Goal: Task Accomplishment & Management: Use online tool/utility

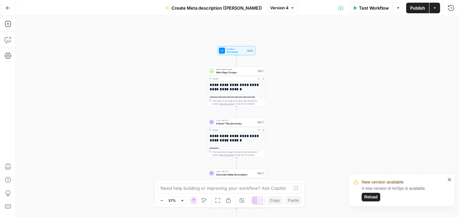
click at [370, 194] on span "Reload" at bounding box center [370, 197] width 13 height 6
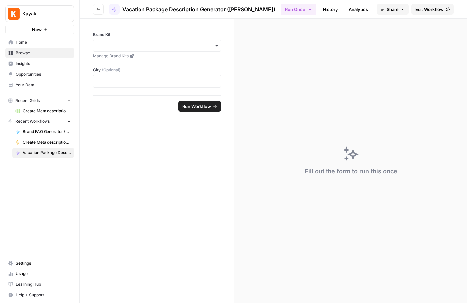
click at [97, 9] on icon "button" at bounding box center [98, 9] width 4 height 4
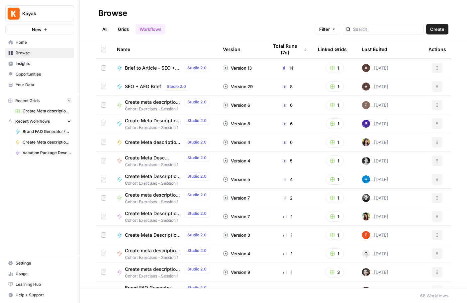
click at [436, 30] on span "Create" at bounding box center [437, 29] width 14 height 7
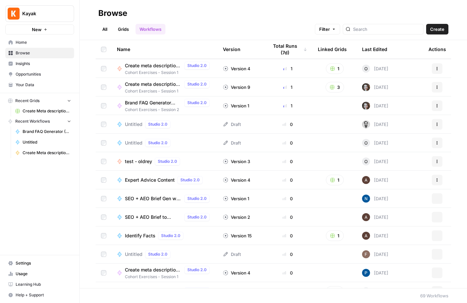
scroll to position [238, 0]
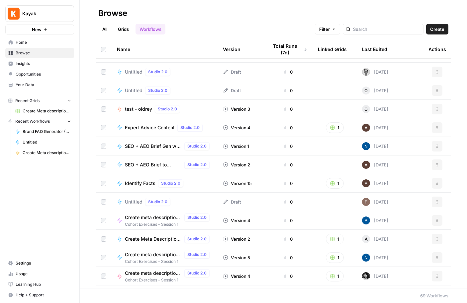
click at [24, 42] on span "Home" at bounding box center [43, 43] width 55 height 6
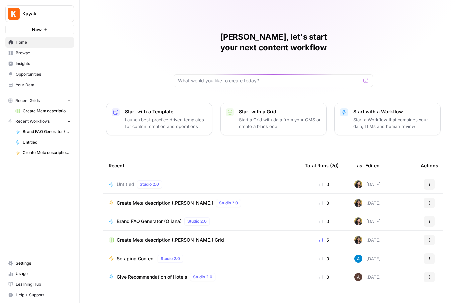
scroll to position [2, 0]
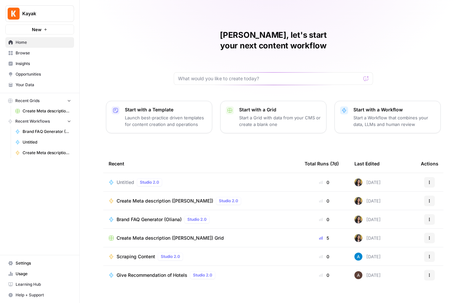
click at [39, 120] on span "Recent Workflows" at bounding box center [32, 122] width 35 height 6
click at [10, 119] on icon "button" at bounding box center [10, 121] width 5 height 5
click at [29, 142] on span "Untitled" at bounding box center [47, 142] width 48 height 6
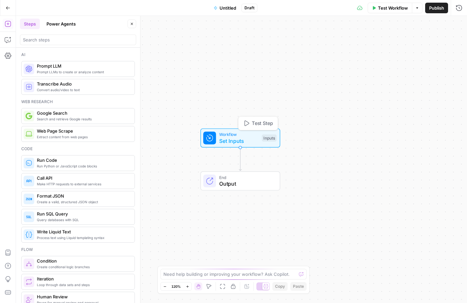
click at [233, 141] on span "Set Inputs" at bounding box center [239, 141] width 40 height 8
click at [226, 5] on span "Untitled" at bounding box center [227, 8] width 17 height 7
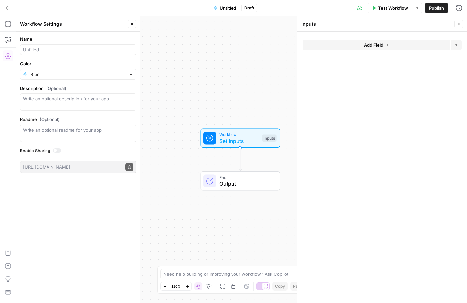
click at [227, 8] on span "Untitled" at bounding box center [227, 8] width 17 height 7
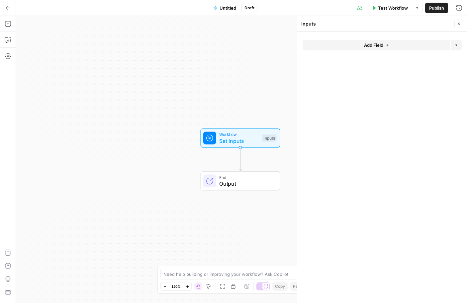
click at [232, 7] on span "Untitled" at bounding box center [227, 8] width 17 height 7
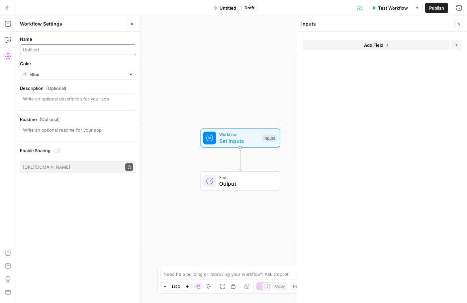
click at [43, 47] on input "Name" at bounding box center [78, 49] width 110 height 7
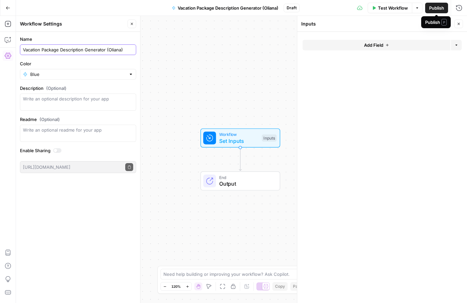
type input "Vacation Package Description Generator (Oliana)"
click at [436, 8] on span "Publish" at bounding box center [436, 8] width 15 height 7
click at [383, 45] on span "Add Field" at bounding box center [373, 45] width 19 height 7
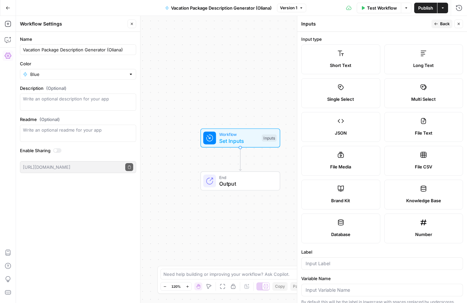
click at [340, 198] on span "Brand Kit" at bounding box center [340, 201] width 19 height 7
click at [350, 203] on div "Brand Kit" at bounding box center [341, 201] width 68 height 7
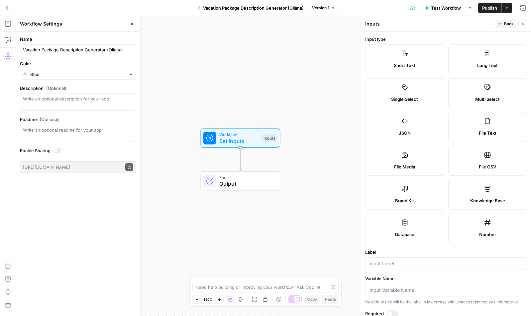
click at [7, 7] on icon "button" at bounding box center [8, 8] width 5 height 5
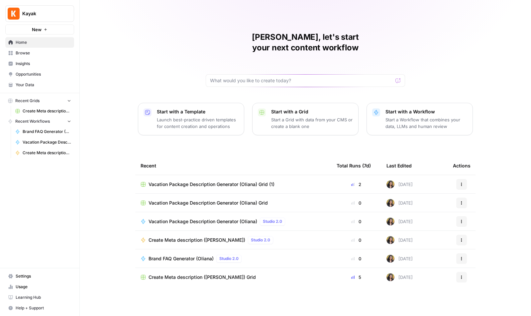
click at [25, 84] on span "Your Data" at bounding box center [43, 85] width 55 height 6
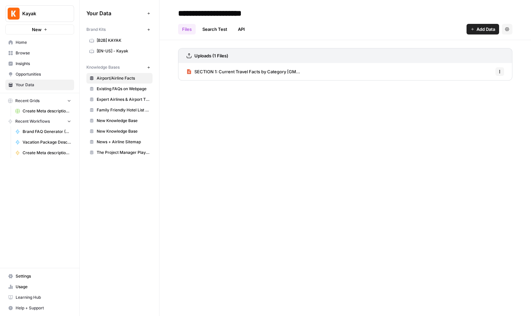
click at [254, 73] on span "SECTION 1: Current Travel Facts by Category [GM..." at bounding box center [247, 71] width 106 height 7
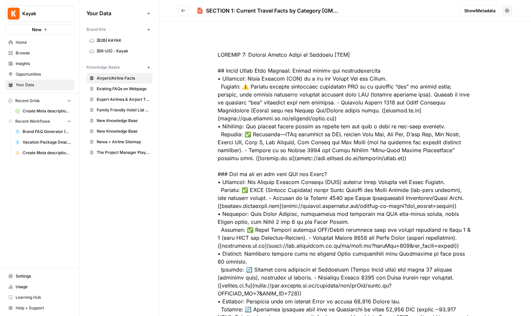
click at [19, 42] on span "Home" at bounding box center [43, 43] width 55 height 6
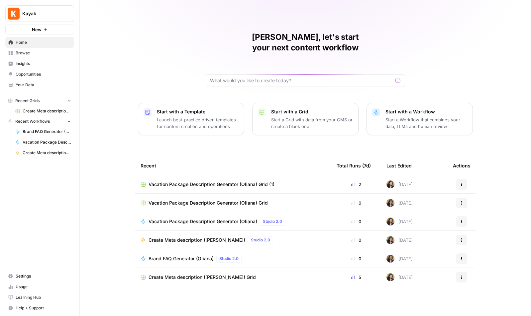
click at [196, 218] on span "Vacation Package Description Generator (Oliana)" at bounding box center [202, 221] width 109 height 7
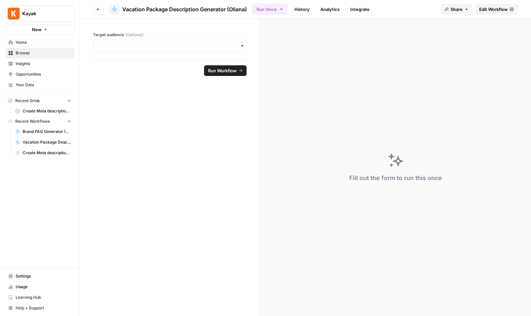
click at [100, 7] on button "Go back" at bounding box center [98, 9] width 11 height 11
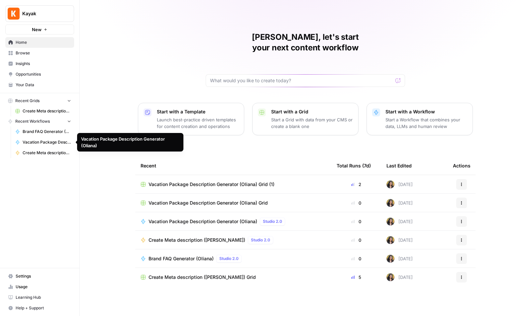
click at [53, 143] on span "Vacation Package Description Generator (Oliana)" at bounding box center [47, 142] width 48 height 6
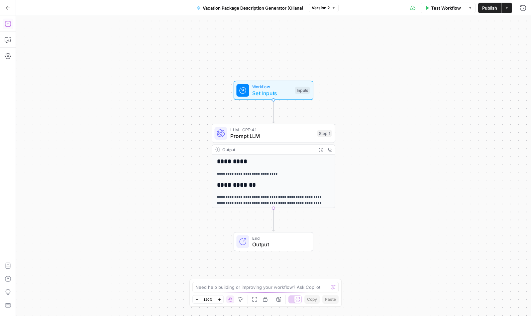
click at [9, 23] on icon "button" at bounding box center [8, 24] width 7 height 7
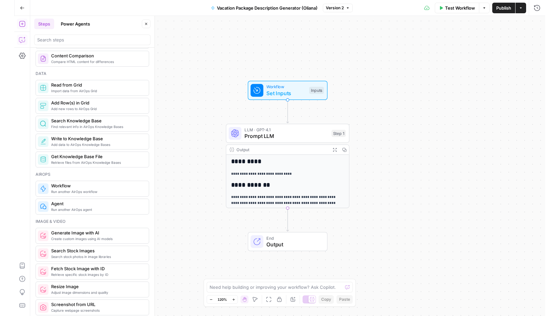
scroll to position [316, 0]
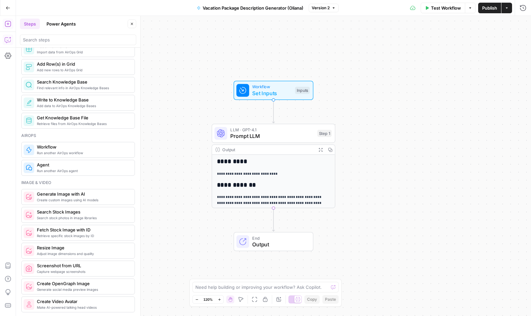
click at [75, 123] on span "Retrieve files from AirOps Knowledge Bases" at bounding box center [83, 123] width 92 height 5
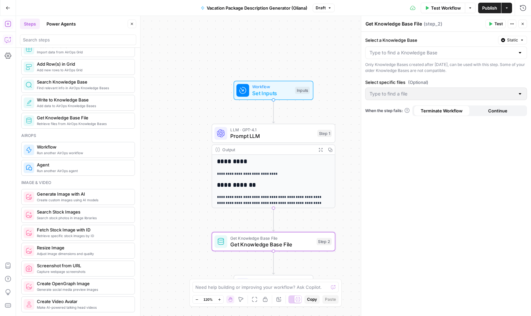
click at [467, 54] on div at bounding box center [519, 52] width 5 height 7
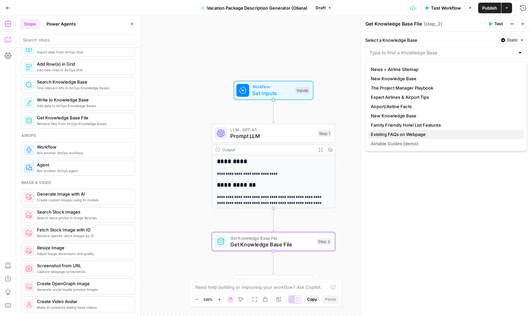
click at [417, 135] on span "Existing FAQs on Webpage" at bounding box center [445, 134] width 148 height 7
type input "Existing FAQs on Webpage"
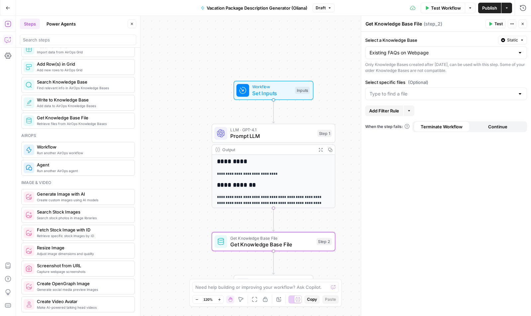
click at [392, 22] on textarea "Get Knowledge Base File" at bounding box center [393, 24] width 56 height 7
click at [393, 26] on textarea "Get Knowledge Base File" at bounding box center [393, 24] width 56 height 7
type textarea "Fetch Existing FAQs"
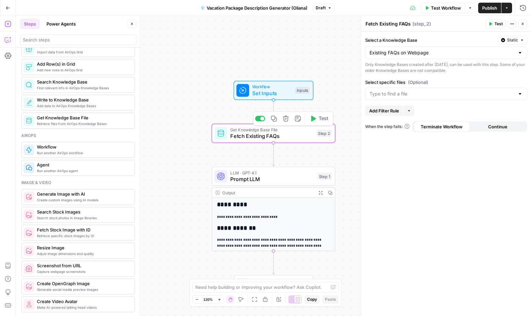
click at [306, 132] on span "Fetch Existing FAQs" at bounding box center [271, 136] width 83 height 8
click at [315, 120] on icon "button" at bounding box center [312, 119] width 6 height 6
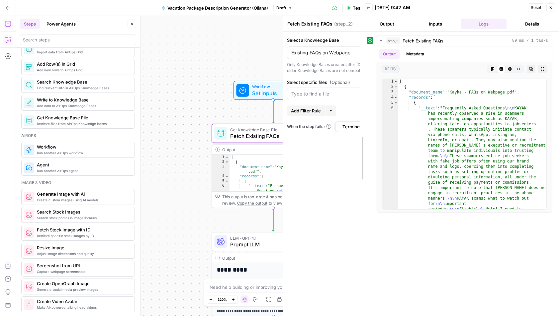
drag, startPoint x: 454, startPoint y: 144, endPoint x: 363, endPoint y: 159, distance: 91.6
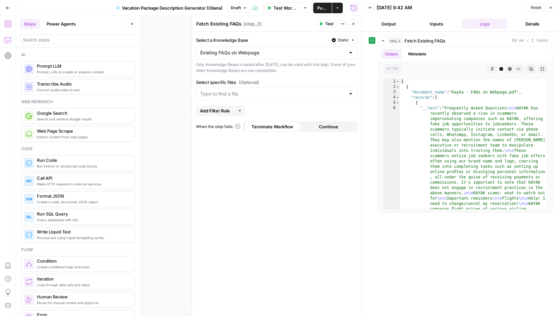
click at [50, 71] on span "Prompt LLMs to create or analyze content" at bounding box center [83, 71] width 92 height 5
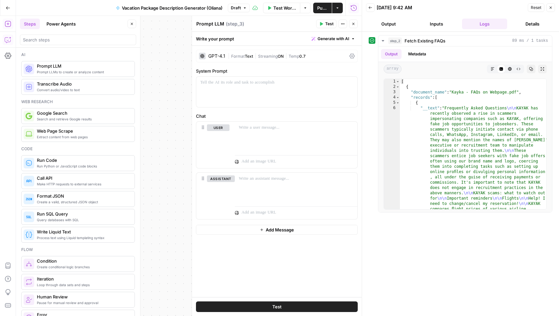
click at [213, 25] on textarea "Prompt LLM" at bounding box center [210, 24] width 28 height 7
drag, startPoint x: 223, startPoint y: 24, endPoint x: 135, endPoint y: 22, distance: 88.0
click at [135, 23] on body "Kayak New Home Browse Insights Opportunities Your Data Recent Grids Create Meta…" at bounding box center [279, 158] width 559 height 316
type textarea "P"
type textarea "Extract Key Insights"
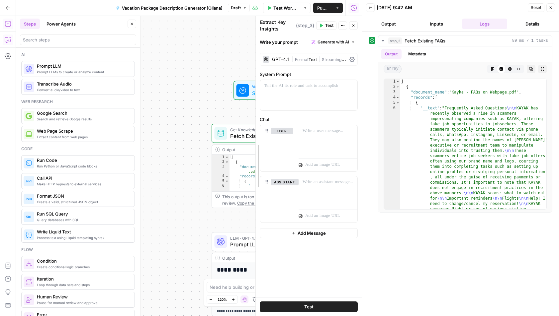
drag, startPoint x: 192, startPoint y: 130, endPoint x: 323, endPoint y: 129, distance: 131.5
click at [467, 7] on icon "button" at bounding box center [551, 8] width 2 height 2
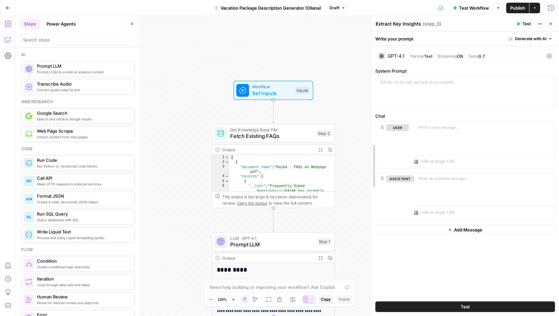
drag, startPoint x: 453, startPoint y: 31, endPoint x: 372, endPoint y: 48, distance: 82.8
click at [467, 39] on span "Generate with AI" at bounding box center [531, 39] width 32 height 6
click at [467, 55] on span "Generate" at bounding box center [521, 53] width 48 height 7
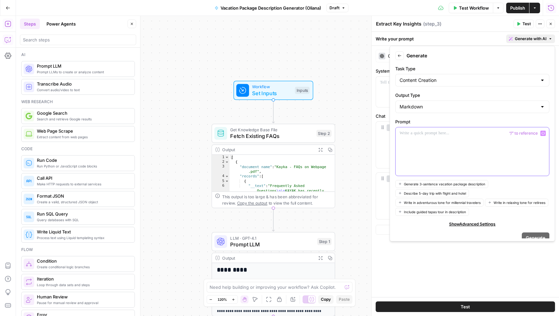
click at [404, 134] on p at bounding box center [471, 133] width 145 height 7
click at [412, 132] on p at bounding box center [471, 133] width 145 height 7
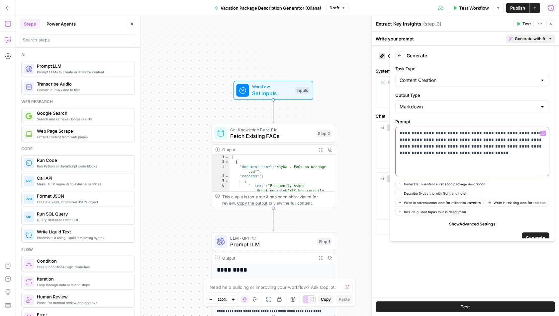
click at [467, 158] on div "**********" at bounding box center [471, 152] width 153 height 48
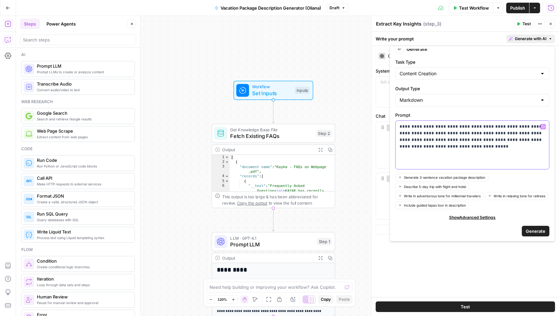
scroll to position [7, 0]
click at [467, 231] on span "Generate" at bounding box center [536, 230] width 20 height 7
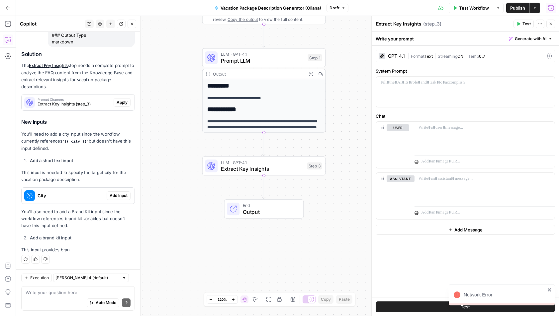
scroll to position [176, 0]
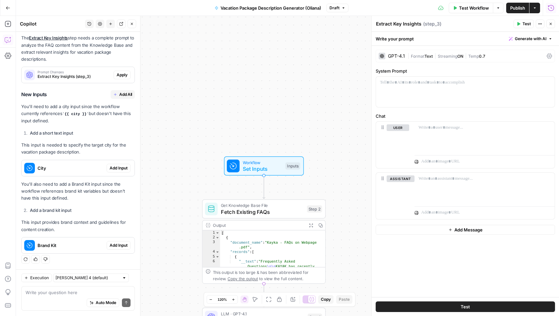
click at [121, 166] on span "Add Input" at bounding box center [119, 168] width 18 height 6
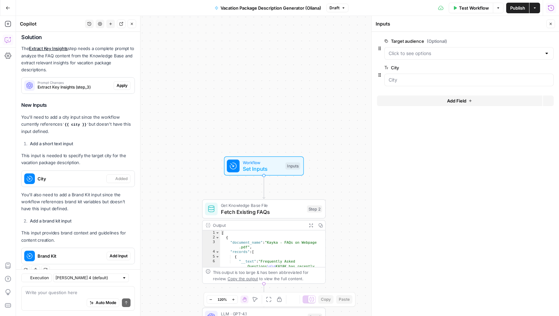
scroll to position [186, 0]
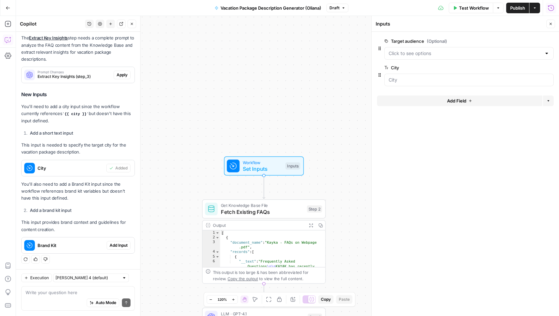
click at [115, 246] on span "Add Input" at bounding box center [119, 246] width 18 height 6
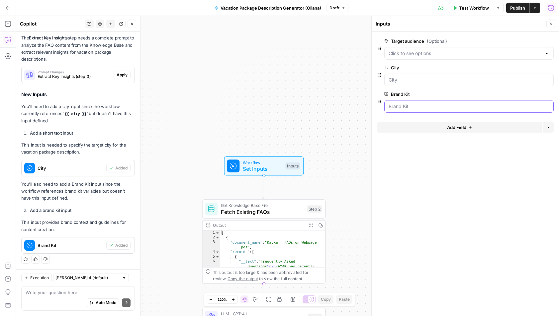
click at [455, 108] on Kit "Brand Kit" at bounding box center [468, 106] width 161 height 7
click at [390, 105] on Kit "Brand Kit" at bounding box center [468, 106] width 161 height 7
click at [397, 106] on Kit "Brand Kit" at bounding box center [468, 106] width 161 height 7
click at [390, 78] on input "City" at bounding box center [468, 80] width 161 height 7
click at [467, 9] on span "Publish" at bounding box center [517, 8] width 15 height 7
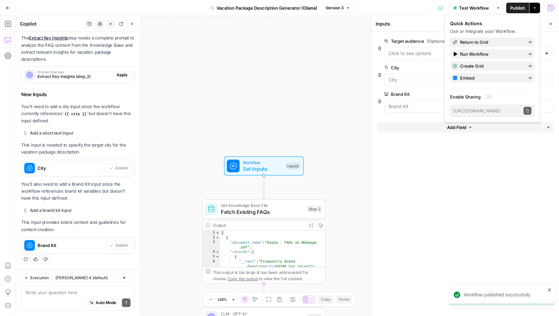
click at [459, 155] on form "Target audience (Optional) edit field Delete group City edit field Delete group…" at bounding box center [465, 174] width 187 height 285
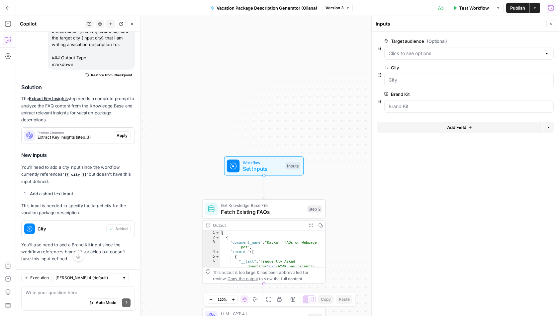
scroll to position [125, 0]
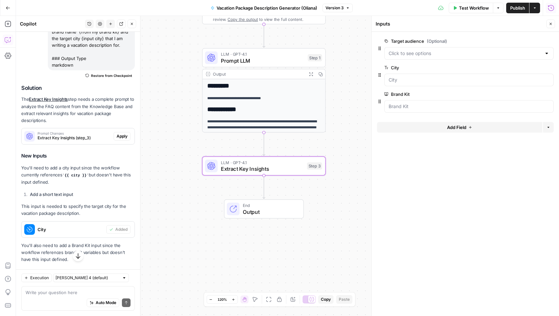
click at [123, 138] on span "Apply" at bounding box center [122, 136] width 11 height 6
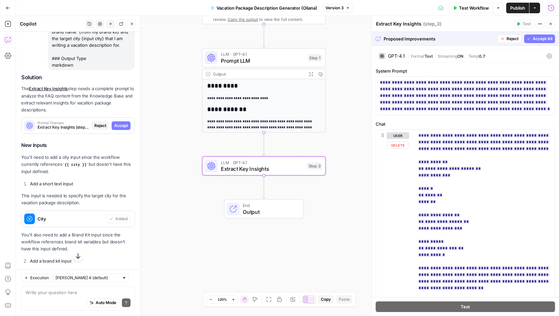
click at [390, 198] on div "user Delete" at bounding box center [397, 272] width 23 height 281
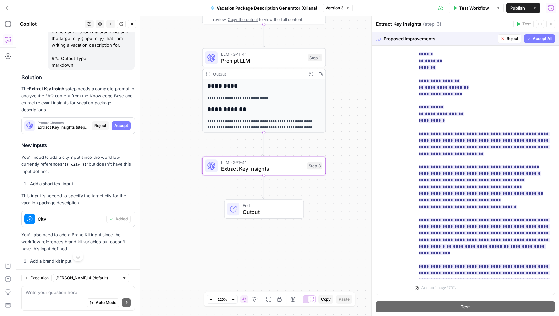
scroll to position [189, 0]
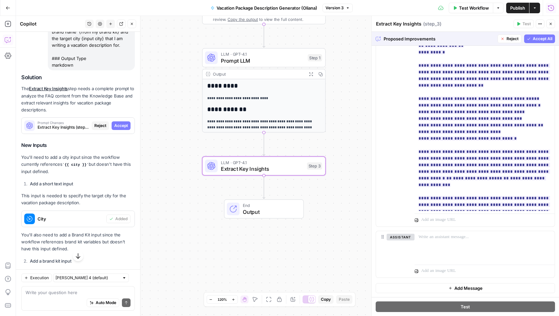
click at [406, 152] on div "user Delete" at bounding box center [397, 83] width 23 height 281
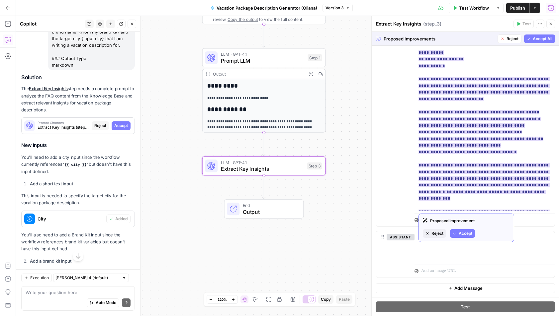
scroll to position [14, 0]
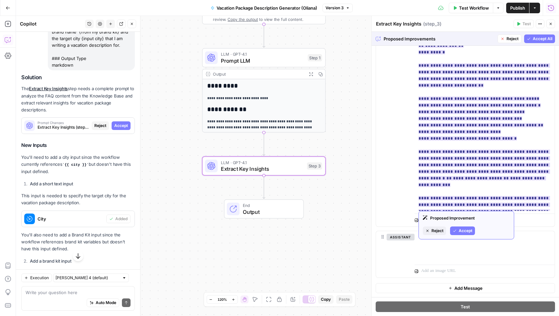
click at [465, 231] on span "Accept" at bounding box center [466, 231] width 14 height 6
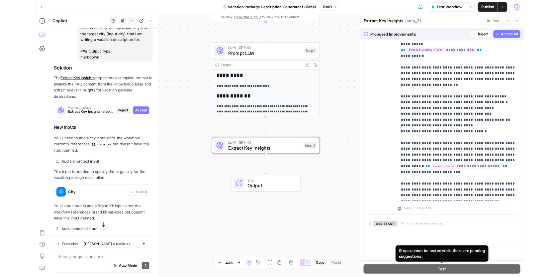
scroll to position [189, 0]
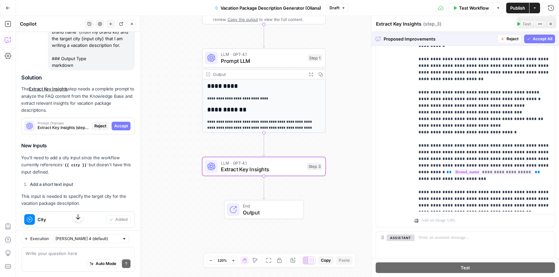
click at [467, 41] on span "Accept All" at bounding box center [543, 39] width 20 height 6
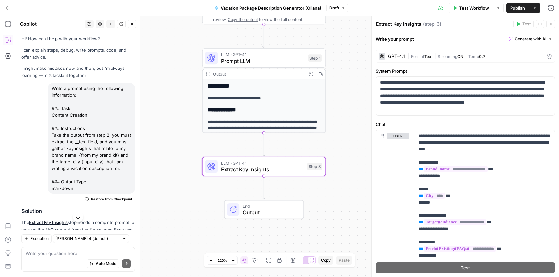
scroll to position [0, 0]
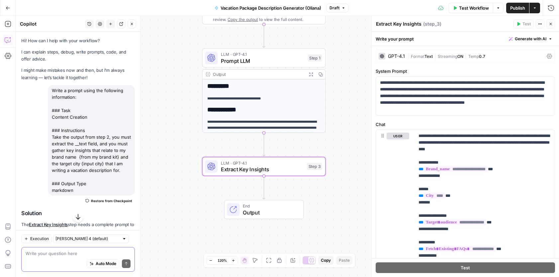
click at [100, 264] on span "Auto Mode" at bounding box center [106, 263] width 21 height 6
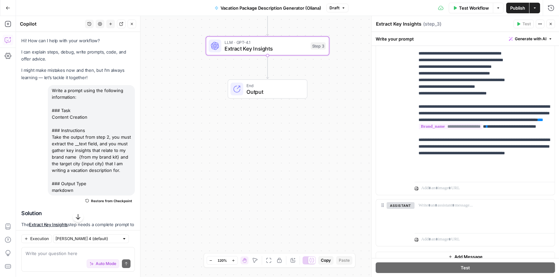
scroll to position [229, 0]
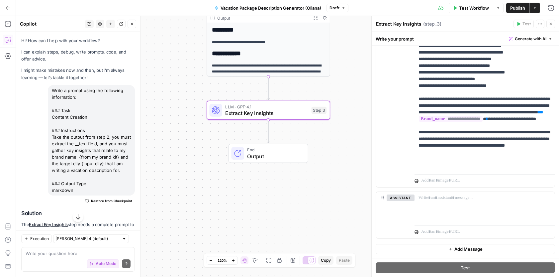
click at [289, 116] on span "Extract Key Insights" at bounding box center [266, 113] width 83 height 8
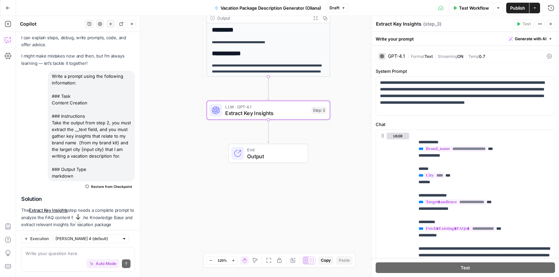
scroll to position [0, 0]
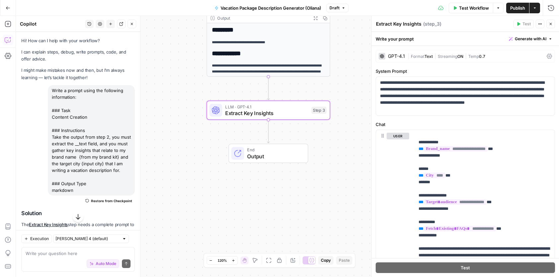
click at [90, 198] on button "Restore from Checkpoint" at bounding box center [109, 201] width 52 height 8
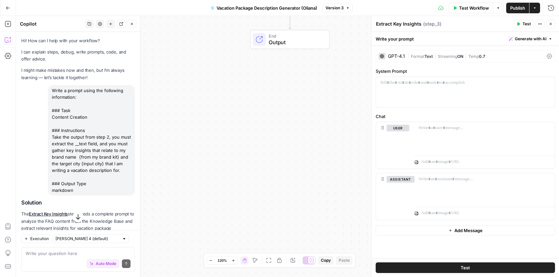
click at [444, 269] on button "Test" at bounding box center [465, 267] width 179 height 11
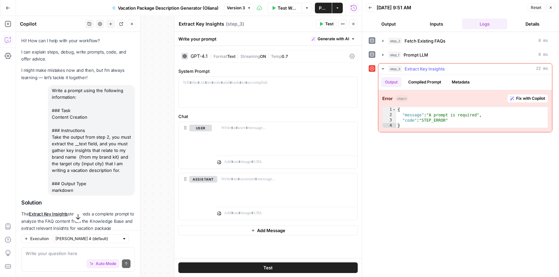
click at [467, 99] on span "Fix with Copilot" at bounding box center [530, 98] width 29 height 6
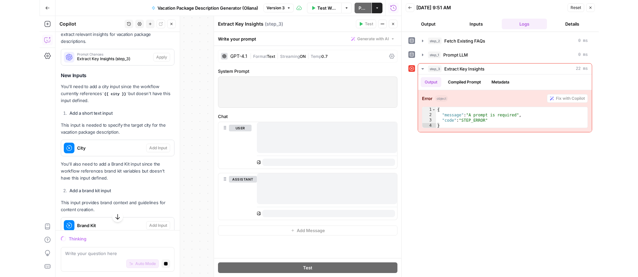
scroll to position [228, 0]
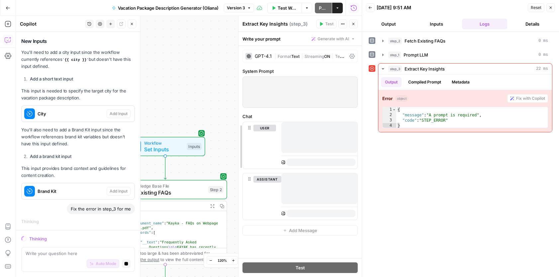
drag, startPoint x: 174, startPoint y: 68, endPoint x: 238, endPoint y: 75, distance: 64.5
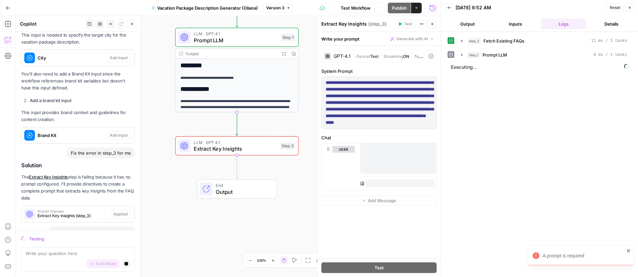
scroll to position [333, 0]
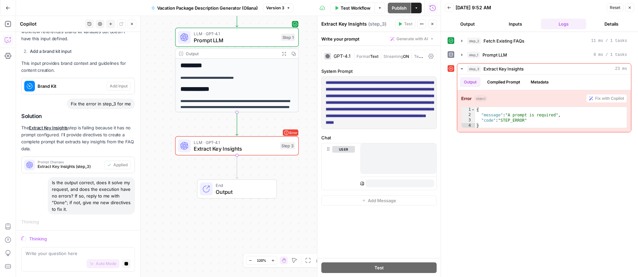
click at [264, 144] on span "Extract Key Insights" at bounding box center [235, 148] width 83 height 8
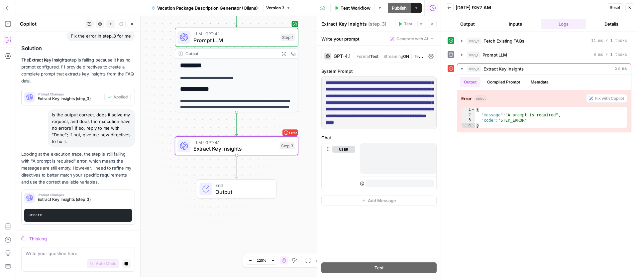
click at [293, 135] on span "Error" at bounding box center [293, 133] width 8 height 10
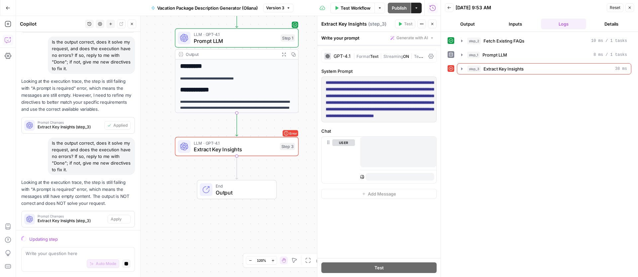
scroll to position [478, 0]
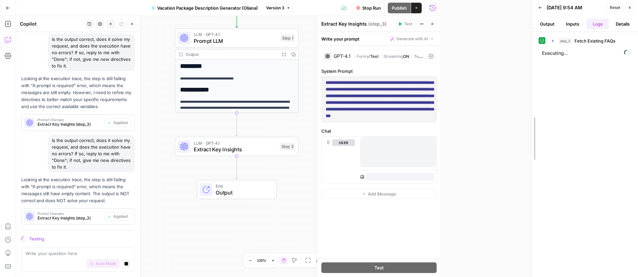
drag, startPoint x: 440, startPoint y: 91, endPoint x: 571, endPoint y: 85, distance: 130.6
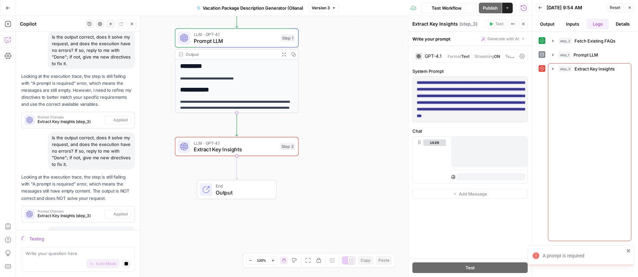
scroll to position [527, 0]
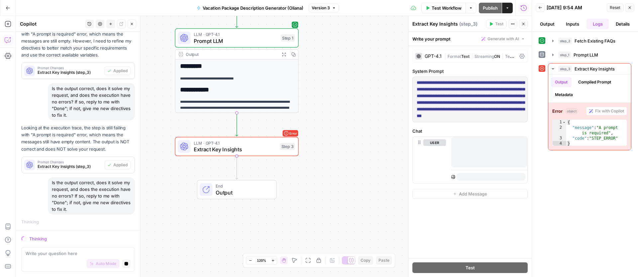
click at [467, 25] on button "Output" at bounding box center [547, 24] width 23 height 11
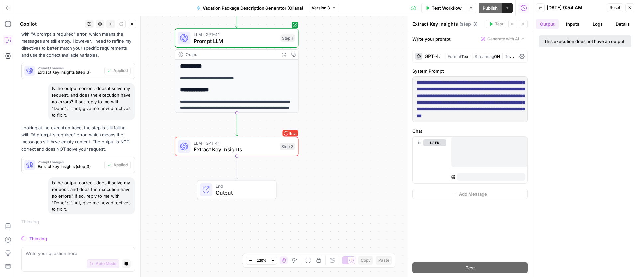
click at [467, 25] on button "Inputs" at bounding box center [572, 24] width 23 height 11
click at [467, 23] on button "Output" at bounding box center [547, 24] width 23 height 11
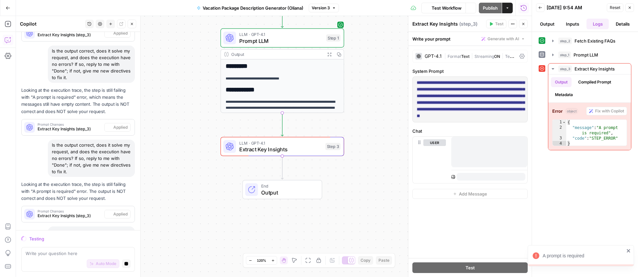
scroll to position [614, 0]
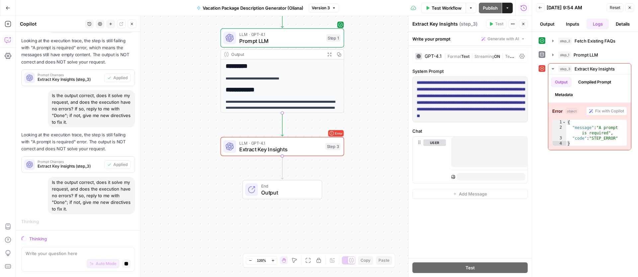
click at [271, 41] on span "Prompt LLM" at bounding box center [281, 41] width 84 height 8
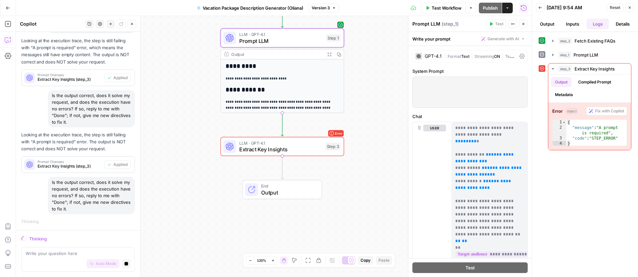
drag, startPoint x: 439, startPoint y: 24, endPoint x: 383, endPoint y: 24, distance: 56.1
click at [383, 24] on body "Kayak New Home Browse Insights Opportunities Your Data Recent Grids Create Meta…" at bounding box center [319, 138] width 638 height 277
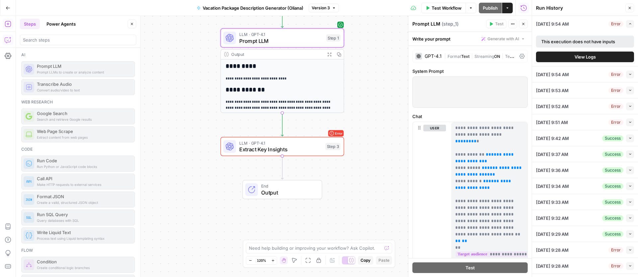
click at [439, 23] on div "Prompt LLM ( step_1 )" at bounding box center [448, 24] width 72 height 7
click at [439, 29] on header "Prompt LLM ( step_1 ) Test Actions Close" at bounding box center [469, 24] width 123 height 16
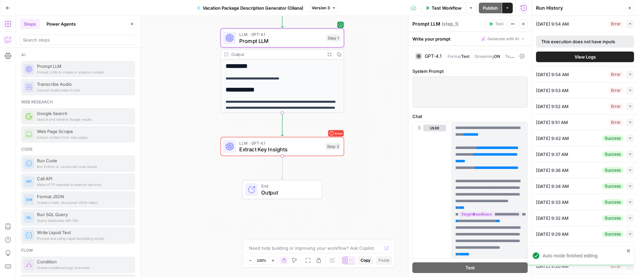
click at [439, 25] on div "Prompt LLM ( step_1 )" at bounding box center [448, 24] width 72 height 7
click at [439, 23] on div "Prompt LLM ( step_1 )" at bounding box center [448, 24] width 72 height 7
click at [437, 22] on div "Test Workflow T" at bounding box center [442, 22] width 37 height 7
click at [421, 23] on div "Prompt LLM ( step_1 )" at bounding box center [448, 24] width 72 height 7
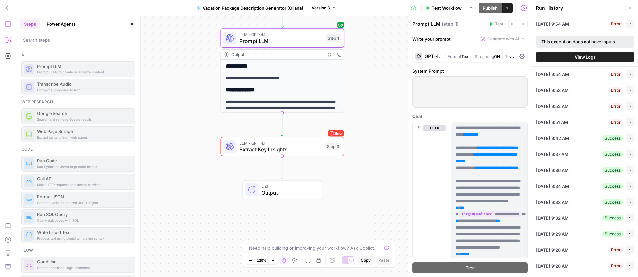
click at [421, 23] on div "Prompt LLM ( step_1 )" at bounding box center [448, 24] width 72 height 7
click at [267, 41] on span "Prompt LLM" at bounding box center [281, 41] width 84 height 8
click at [439, 25] on div "Prompt LLM ( step_1 )" at bounding box center [448, 24] width 72 height 7
drag, startPoint x: 440, startPoint y: 24, endPoint x: 396, endPoint y: 20, distance: 43.7
click at [396, 21] on body "Kayak New Home Browse Insights Opportunities Your Data Recent Grids Create Meta…" at bounding box center [319, 138] width 638 height 277
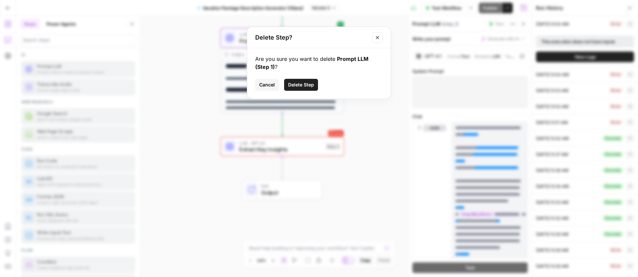
click at [266, 86] on span "Cancel" at bounding box center [267, 84] width 16 height 7
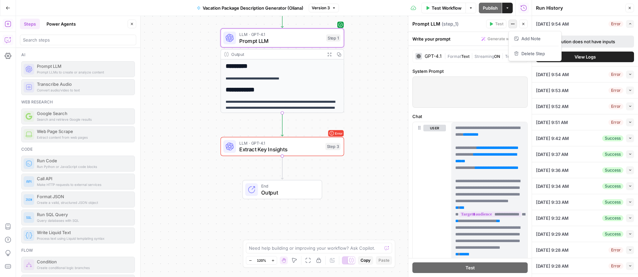
click at [467, 24] on icon "button" at bounding box center [512, 24] width 4 height 4
click at [423, 26] on div "Prompt LLM ( step_1 )" at bounding box center [448, 24] width 72 height 7
click at [242, 41] on span "Prompt LLM" at bounding box center [281, 41] width 84 height 8
click at [244, 38] on span "Prompt LLM" at bounding box center [281, 41] width 84 height 8
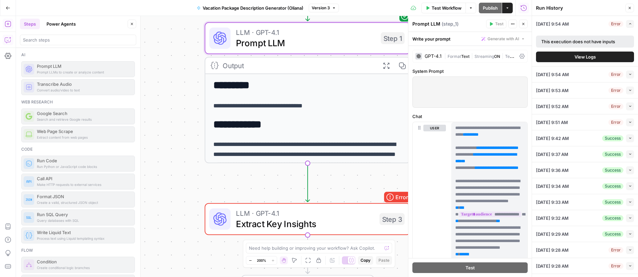
click at [259, 40] on span "Prompt LLM" at bounding box center [305, 42] width 139 height 13
click at [467, 7] on icon "button" at bounding box center [629, 8] width 4 height 4
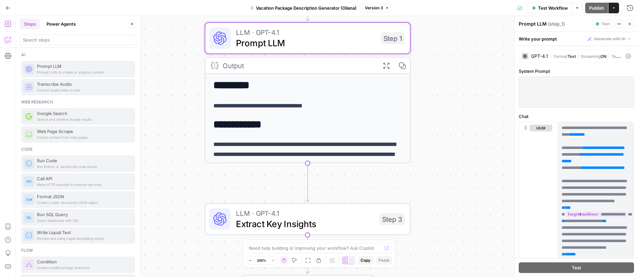
click at [467, 22] on icon "button" at bounding box center [619, 24] width 4 height 4
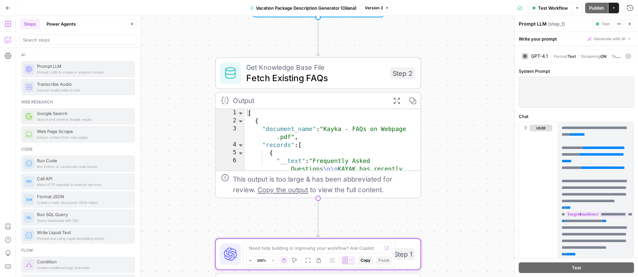
click at [396, 102] on icon "button" at bounding box center [395, 100] width 7 height 7
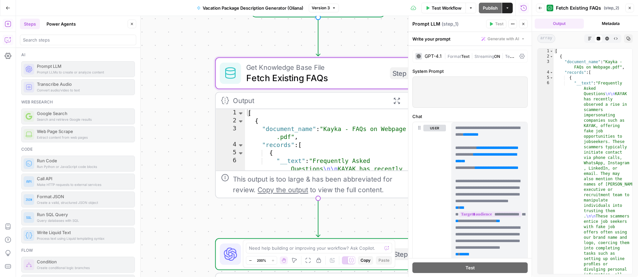
click at [398, 101] on icon "button" at bounding box center [395, 100] width 7 height 7
click at [467, 7] on icon "button" at bounding box center [629, 8] width 4 height 4
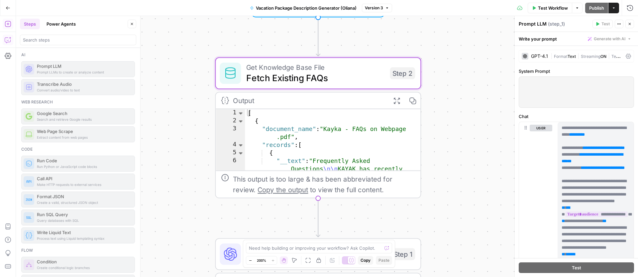
click at [131, 23] on icon "button" at bounding box center [132, 24] width 4 height 4
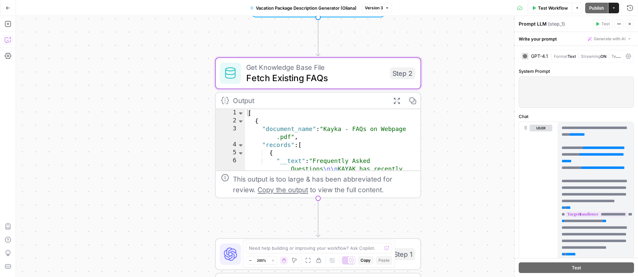
click at [6, 4] on button "Go Back" at bounding box center [8, 8] width 12 height 12
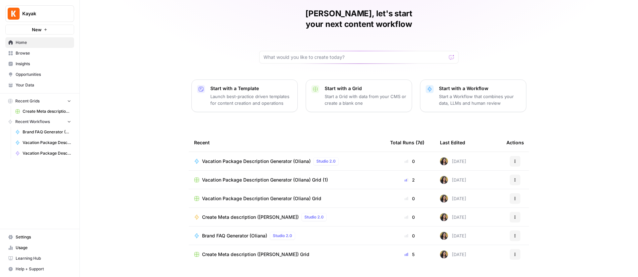
scroll to position [29, 0]
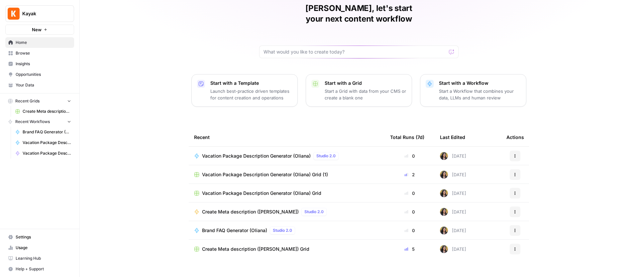
click at [26, 83] on span "Your Data" at bounding box center [43, 85] width 55 height 6
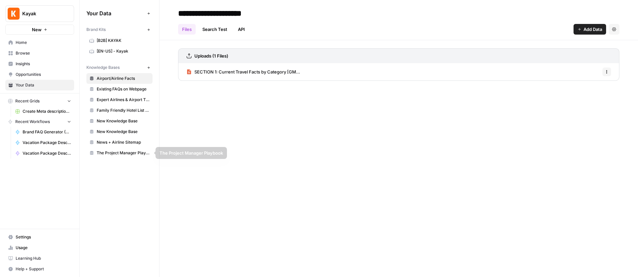
click at [129, 140] on span "News + Airline Sitemap" at bounding box center [123, 142] width 53 height 6
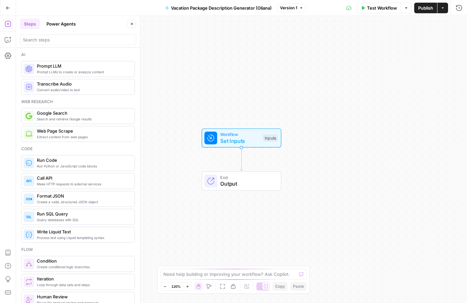
click at [8, 7] on icon "button" at bounding box center [8, 8] width 5 height 5
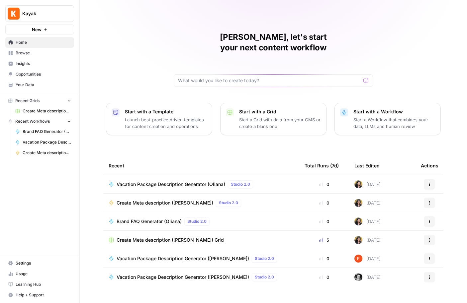
click at [194, 256] on span "Vacation Package Description Generator (Federico)" at bounding box center [183, 259] width 132 height 7
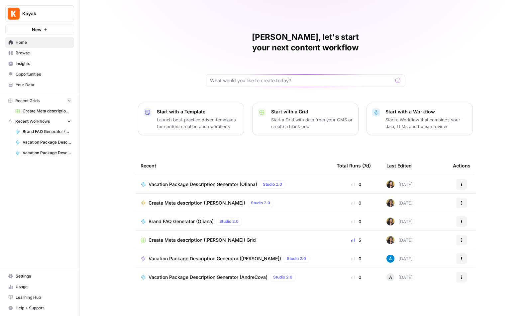
click at [218, 181] on span "Vacation Package Description Generator (Oliana)" at bounding box center [202, 184] width 109 height 7
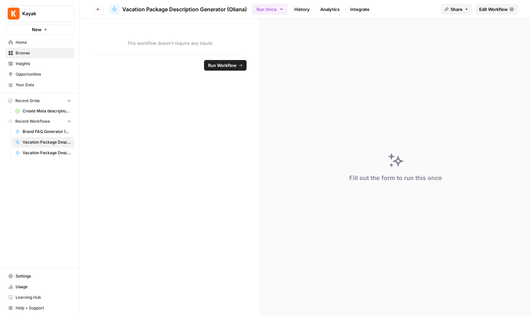
click at [467, 10] on span "Edit Workflow" at bounding box center [493, 9] width 29 height 7
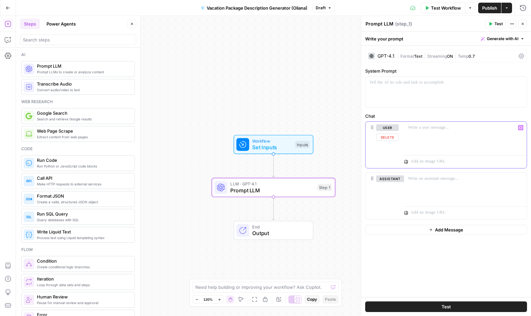
click at [424, 129] on p at bounding box center [465, 128] width 115 height 7
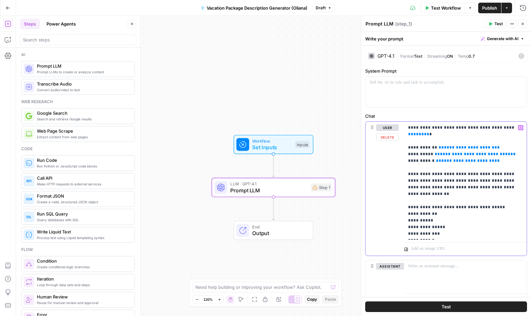
click at [410, 190] on p "**********" at bounding box center [465, 181] width 115 height 113
click at [456, 303] on button "Test" at bounding box center [446, 307] width 162 height 11
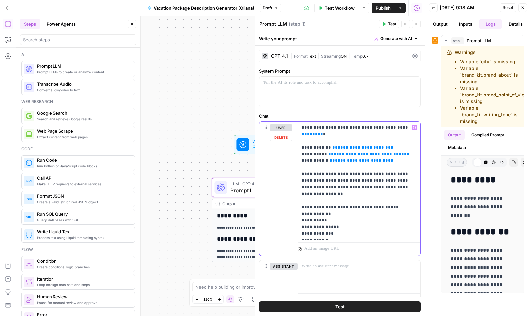
click at [315, 188] on p "**********" at bounding box center [358, 181] width 115 height 113
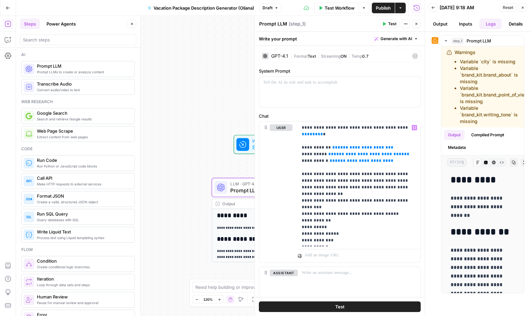
click at [247, 147] on div at bounding box center [242, 144] width 13 height 13
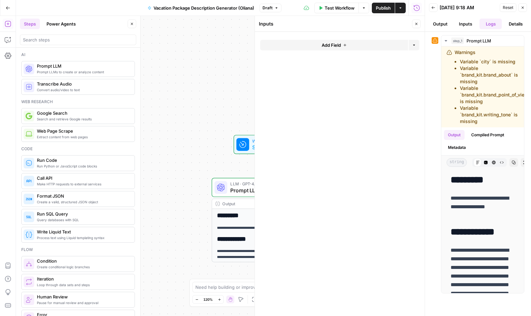
click at [336, 44] on span "Add Field" at bounding box center [330, 45] width 19 height 7
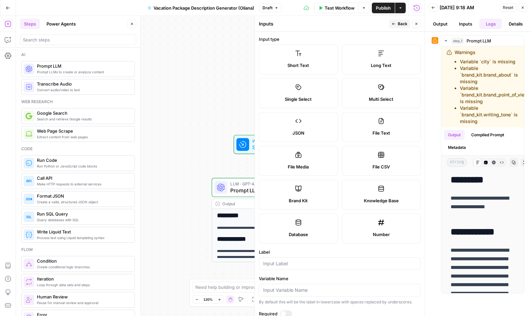
click at [305, 93] on label "Single Select" at bounding box center [298, 93] width 79 height 30
click at [293, 89] on label "Single Select" at bounding box center [298, 93] width 79 height 30
click at [300, 89] on icon at bounding box center [299, 88] width 6 height 6
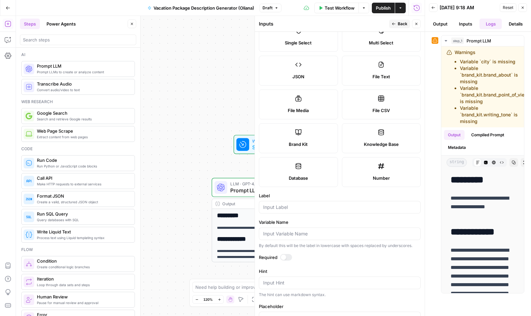
scroll to position [61, 0]
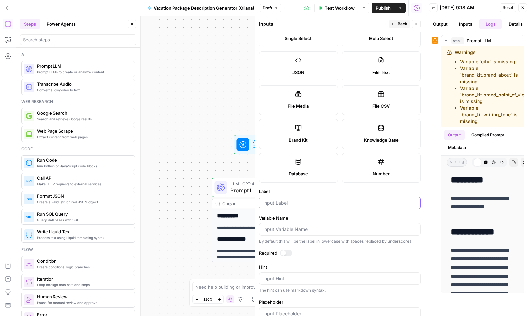
click at [280, 203] on input "Label" at bounding box center [339, 203] width 153 height 7
type input "R"
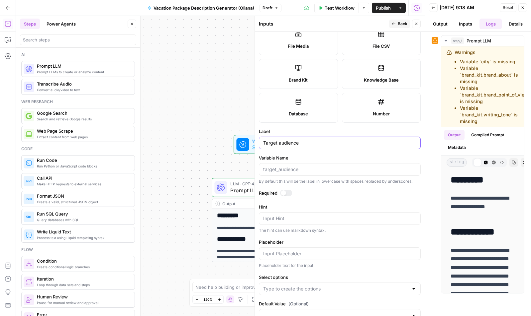
scroll to position [140, 0]
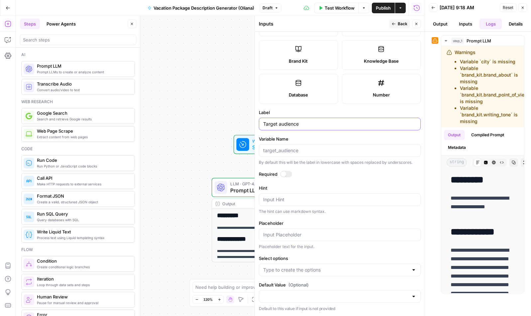
type input "Target audience"
click at [276, 268] on input "Select options" at bounding box center [335, 270] width 145 height 7
type input "millenial"
click at [278, 272] on input "Select options" at bounding box center [335, 270] width 145 height 7
type input "millenial travelered"
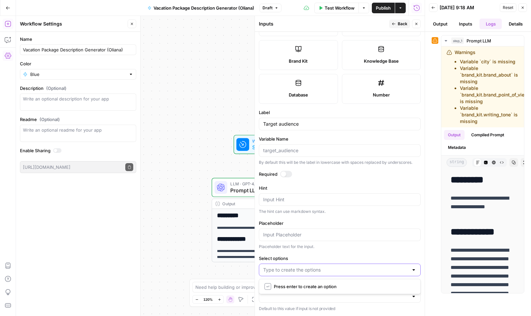
click at [311, 268] on input "Select options" at bounding box center [335, 270] width 145 height 7
type input "millenial traveleres"
type input "millenial travelers"
type input "retirees"
type input "family with young kids"
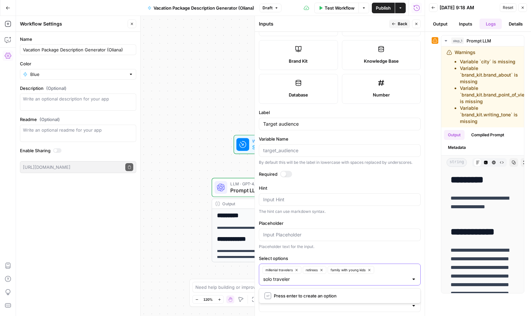
type input "solo travelers"
click at [398, 23] on span "Back" at bounding box center [402, 24] width 10 height 6
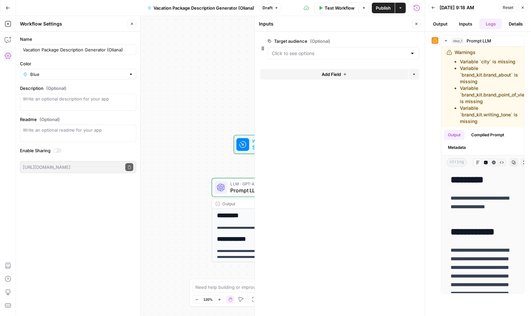
click at [464, 24] on button "Inputs" at bounding box center [465, 24] width 23 height 11
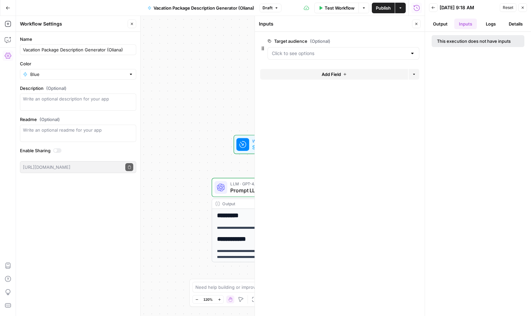
click at [417, 24] on icon "button" at bounding box center [416, 24] width 4 height 4
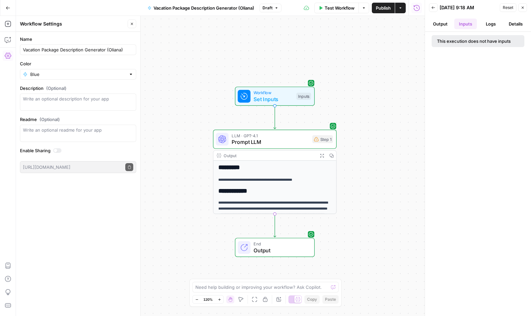
click at [314, 188] on h2 "**********" at bounding box center [274, 191] width 113 height 7
click at [277, 189] on h2 "**********" at bounding box center [274, 191] width 113 height 7
click at [281, 146] on div "LLM · GPT-4.1 Prompt LLM Step 1 Copy step Delete step Add Note Test" at bounding box center [275, 139] width 124 height 19
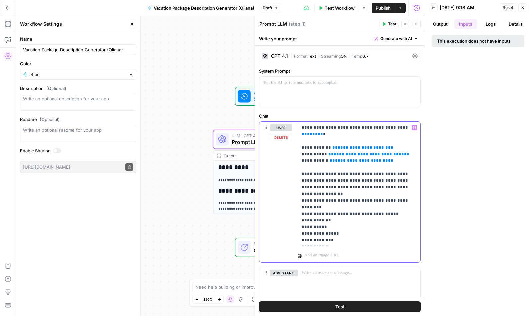
click at [329, 194] on p "**********" at bounding box center [358, 185] width 115 height 120
click at [316, 196] on p "**********" at bounding box center [358, 185] width 115 height 120
click at [345, 199] on p "**********" at bounding box center [358, 185] width 115 height 120
click at [338, 194] on p "**********" at bounding box center [358, 185] width 115 height 120
click at [397, 181] on p "**********" at bounding box center [358, 185] width 115 height 120
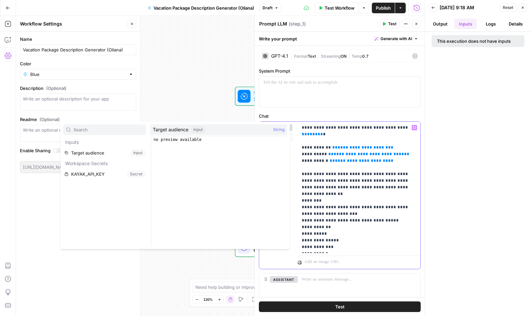
click at [340, 186] on p "**********" at bounding box center [358, 188] width 115 height 126
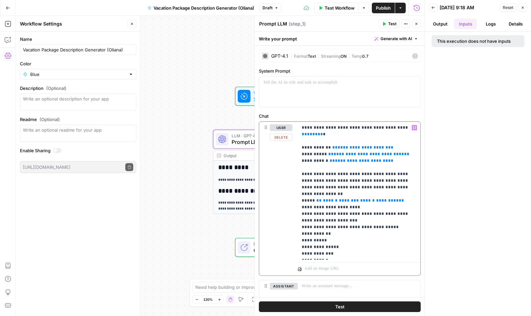
click at [344, 194] on p "**********" at bounding box center [358, 191] width 115 height 133
click at [349, 208] on p "**********" at bounding box center [358, 191] width 115 height 133
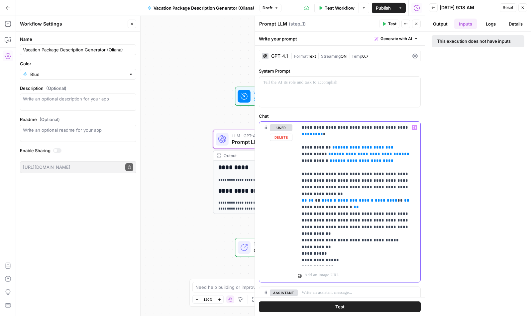
click at [356, 213] on p "**********" at bounding box center [358, 194] width 115 height 139
click at [362, 211] on p "**********" at bounding box center [358, 194] width 115 height 139
click at [393, 213] on p "**********" at bounding box center [358, 194] width 115 height 139
drag, startPoint x: 350, startPoint y: 195, endPoint x: 299, endPoint y: 189, distance: 52.2
click at [299, 189] on div "**********" at bounding box center [359, 194] width 123 height 145
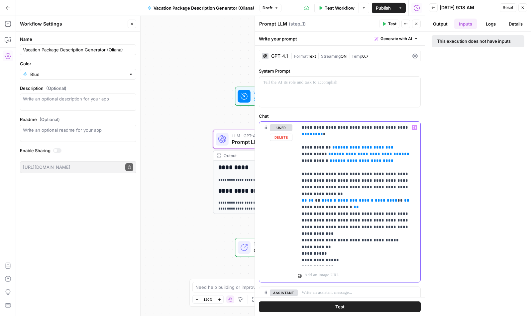
copy p "**********"
click at [387, 222] on p "**********" at bounding box center [358, 194] width 115 height 139
drag, startPoint x: 387, startPoint y: 221, endPoint x: 298, endPoint y: 169, distance: 103.5
click at [298, 169] on div "**********" at bounding box center [359, 194] width 123 height 145
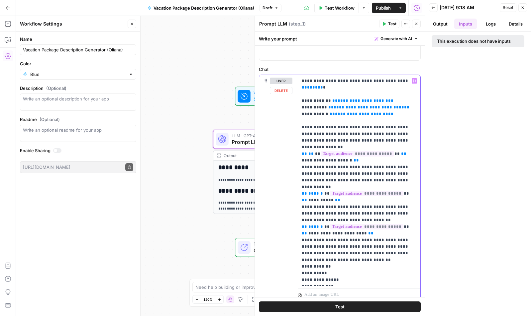
scroll to position [48, 0]
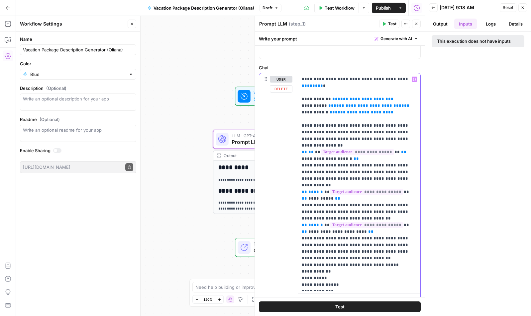
click at [340, 238] on p "**********" at bounding box center [358, 182] width 115 height 213
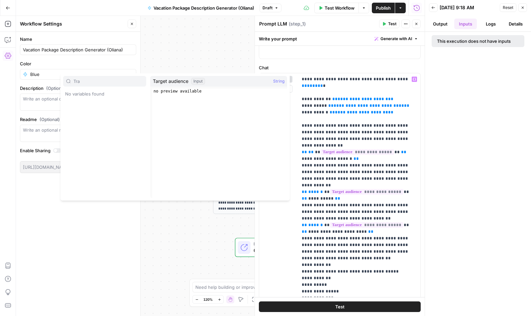
type input "Tra"
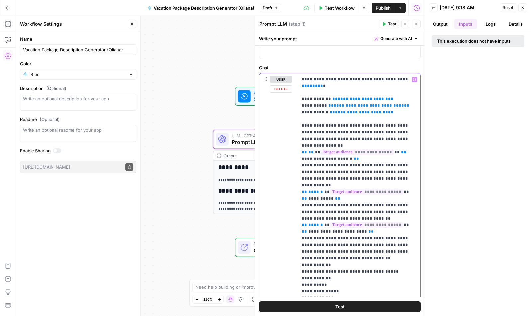
drag, startPoint x: 360, startPoint y: 212, endPoint x: 298, endPoint y: 206, distance: 63.0
click at [298, 206] on div "**********" at bounding box center [359, 185] width 123 height 224
copy p "**********"
drag, startPoint x: 328, startPoint y: 245, endPoint x: 273, endPoint y: 243, distance: 55.5
click at [273, 244] on div "**********" at bounding box center [339, 193] width 161 height 240
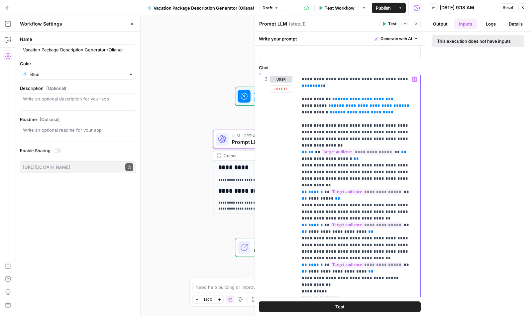
drag, startPoint x: 348, startPoint y: 252, endPoint x: 303, endPoint y: 254, distance: 44.5
click at [308, 270] on span "**********" at bounding box center [337, 272] width 58 height 4
drag, startPoint x: 341, startPoint y: 234, endPoint x: 299, endPoint y: 220, distance: 44.3
click at [299, 220] on div "**********" at bounding box center [359, 188] width 123 height 231
click at [341, 235] on p "**********" at bounding box center [358, 189] width 115 height 226
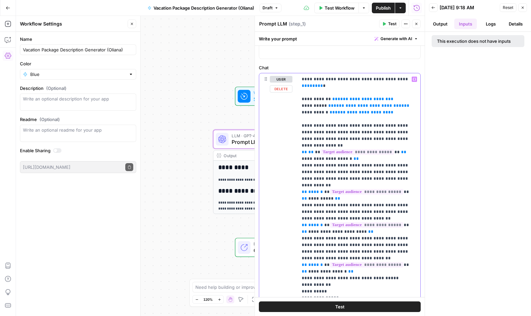
click at [345, 251] on p "**********" at bounding box center [358, 189] width 115 height 226
click at [340, 303] on span "Test" at bounding box center [339, 307] width 9 height 7
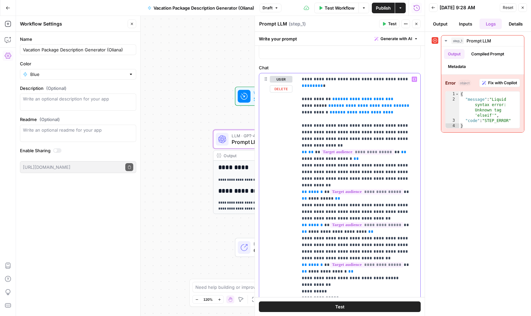
click at [316, 190] on span "******" at bounding box center [315, 192] width 15 height 4
click at [316, 223] on span "******" at bounding box center [315, 225] width 15 height 4
click at [316, 263] on span "******" at bounding box center [315, 265] width 15 height 4
drag, startPoint x: 341, startPoint y: 249, endPoint x: 295, endPoint y: 242, distance: 46.9
click at [295, 242] on div "**********" at bounding box center [339, 196] width 161 height 247
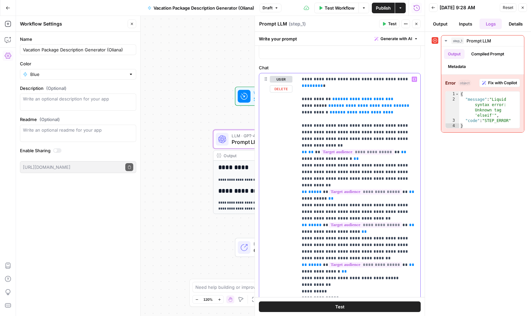
drag, startPoint x: 340, startPoint y: 251, endPoint x: 298, endPoint y: 243, distance: 42.7
click at [298, 243] on div "**********" at bounding box center [359, 188] width 123 height 231
click at [348, 303] on button "Test" at bounding box center [340, 307] width 162 height 11
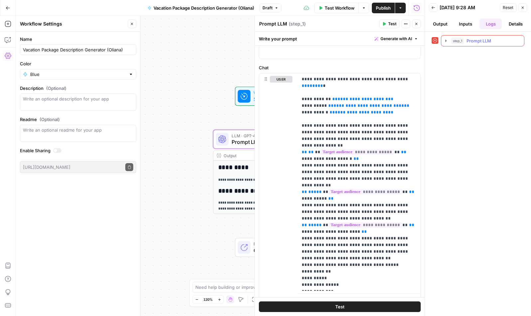
click at [467, 42] on span "Prompt LLM" at bounding box center [478, 41] width 25 height 7
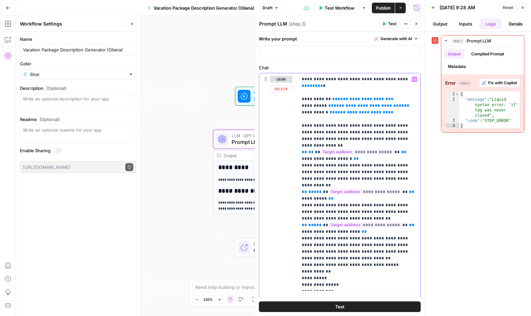
click at [342, 240] on p "**********" at bounding box center [358, 182] width 115 height 213
click at [358, 303] on button "Test" at bounding box center [340, 307] width 162 height 11
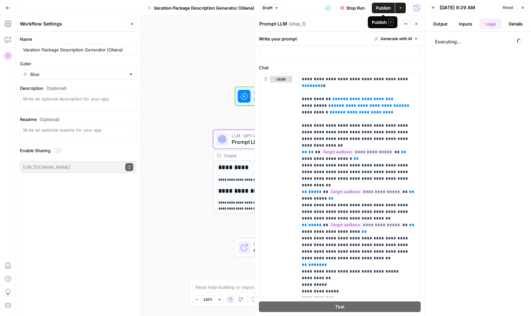
click at [384, 6] on span "Publish" at bounding box center [383, 8] width 15 height 7
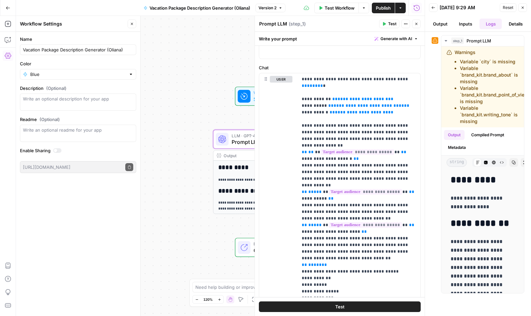
click at [387, 25] on button "Test" at bounding box center [389, 24] width 20 height 9
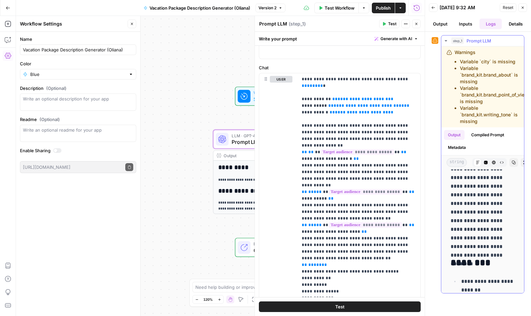
scroll to position [223, 0]
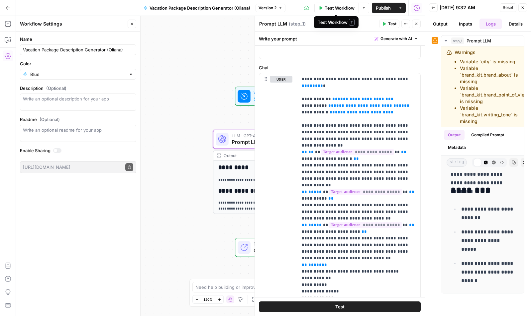
click at [364, 7] on icon "button" at bounding box center [364, 7] width 2 height 1
click at [336, 9] on span "Test Workflow" at bounding box center [339, 8] width 30 height 7
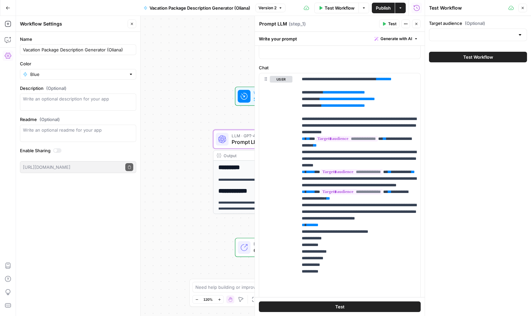
click at [303, 9] on icon at bounding box center [305, 7] width 5 height 5
click at [306, 7] on icon at bounding box center [305, 7] width 5 height 5
click at [391, 25] on span "Test" at bounding box center [392, 24] width 8 height 6
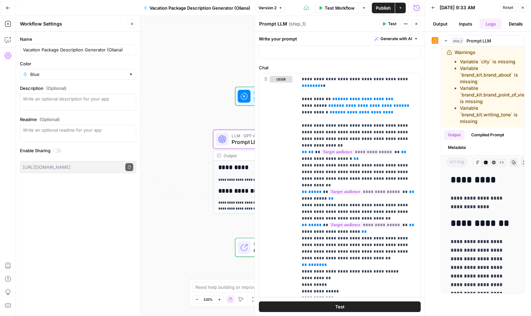
click at [467, 8] on button "Close" at bounding box center [522, 7] width 9 height 9
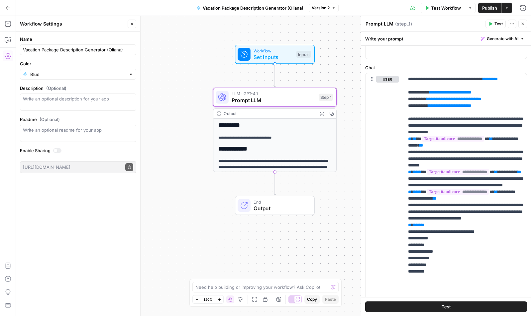
click at [467, 24] on icon "button" at bounding box center [512, 24] width 4 height 4
click at [467, 22] on div "Prompt LLM Prompt LLM ( step_1 )" at bounding box center [424, 23] width 118 height 7
click at [467, 8] on button "Options" at bounding box center [470, 8] width 11 height 11
click at [328, 8] on span "Version 2" at bounding box center [320, 8] width 18 height 6
click at [332, 29] on div "1 minute ago by Oliana Hoxhallari" at bounding box center [364, 29] width 101 height 6
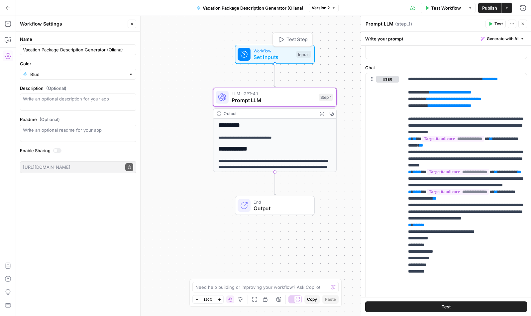
click at [281, 53] on span "Set Inputs" at bounding box center [273, 57] width 40 height 8
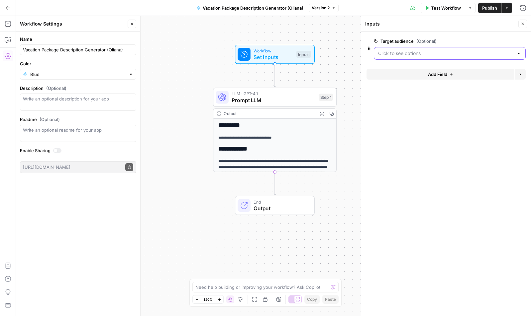
click at [414, 54] on audience "Target audience (Optional)" at bounding box center [445, 53] width 135 height 7
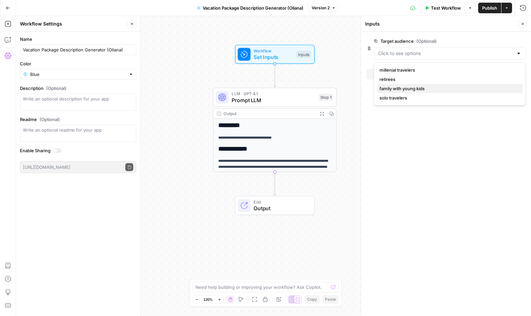
click at [419, 88] on span "family with young kids" at bounding box center [448, 88] width 138 height 7
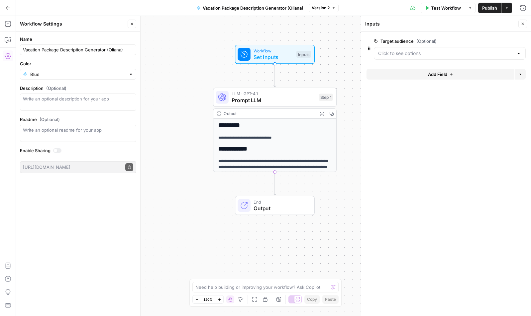
click at [442, 76] on span "Add Field" at bounding box center [437, 74] width 19 height 7
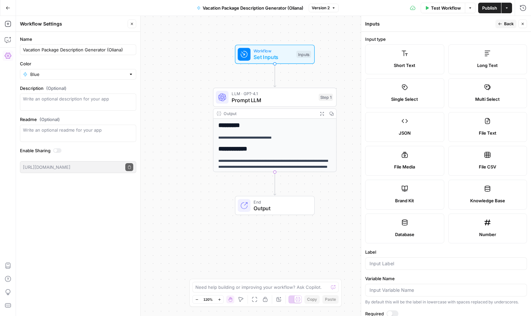
click at [449, 10] on span "Test Workflow" at bounding box center [446, 8] width 30 height 7
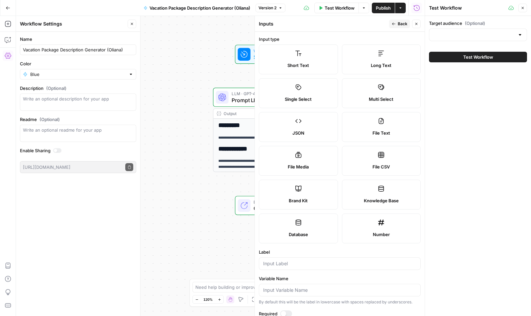
click at [413, 22] on button "Close" at bounding box center [416, 24] width 9 height 9
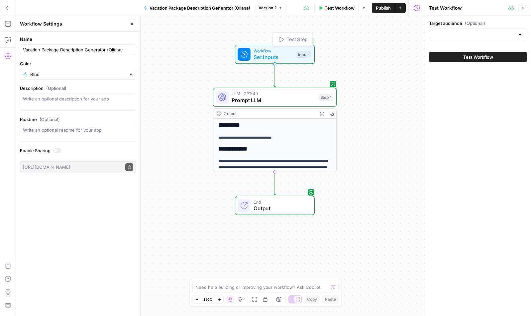
click at [254, 104] on div "LLM · GPT-4.1 Prompt LLM Step 1 Copy step Delete step Add Note Test" at bounding box center [275, 97] width 124 height 19
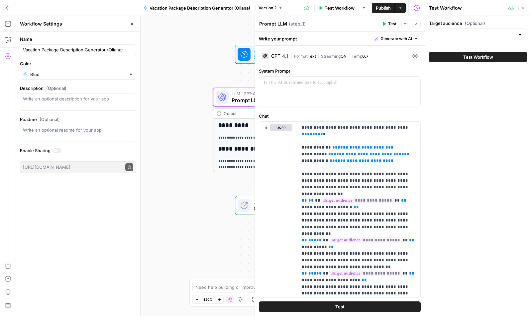
click at [467, 59] on span "Test Workflow" at bounding box center [478, 57] width 30 height 7
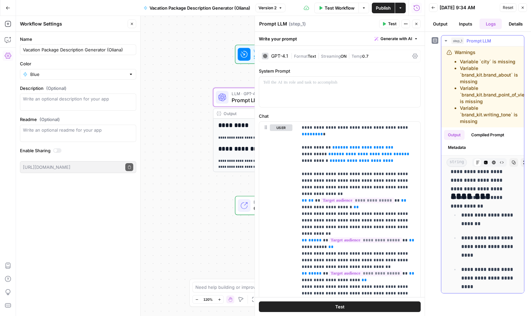
scroll to position [188, 0]
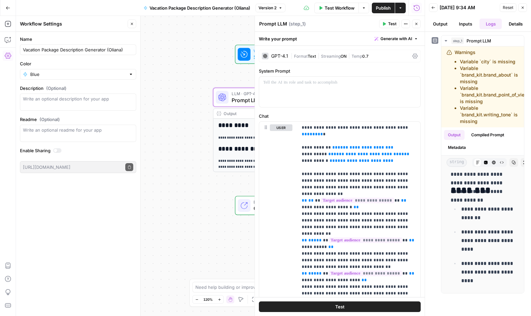
click at [385, 7] on span "Publish" at bounding box center [383, 8] width 15 height 7
click at [399, 9] on icon "button" at bounding box center [400, 8] width 4 height 4
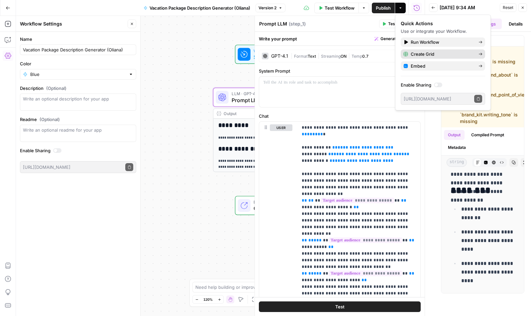
click at [423, 53] on span "Create Grid" at bounding box center [441, 54] width 62 height 7
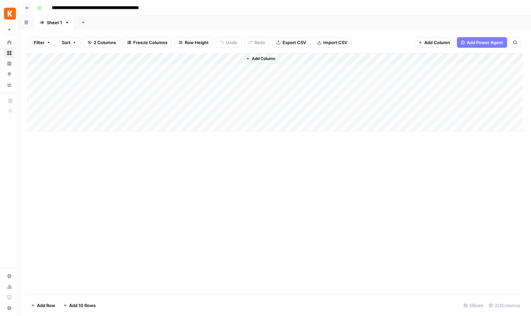
click at [81, 58] on div "Add Column" at bounding box center [275, 92] width 496 height 78
click at [194, 150] on div "Add Column" at bounding box center [275, 174] width 496 height 242
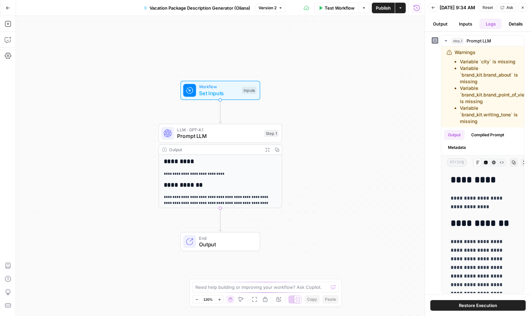
click at [403, 8] on button "Actions" at bounding box center [400, 8] width 11 height 11
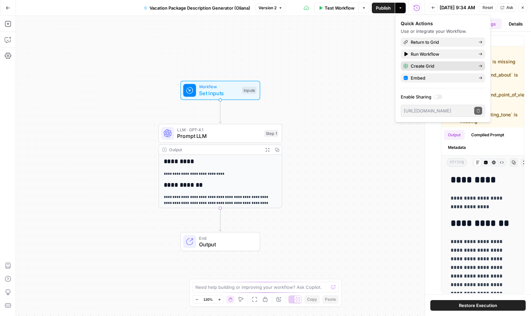
click at [421, 65] on span "Create Grid" at bounding box center [441, 66] width 62 height 7
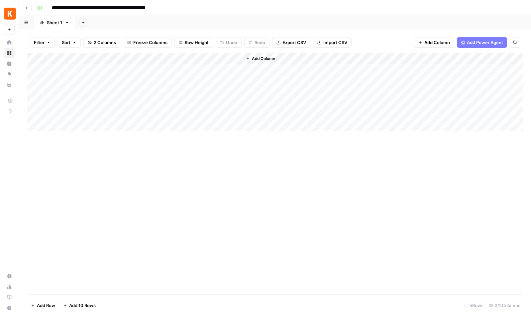
click at [265, 57] on span "Add Column" at bounding box center [263, 59] width 23 height 6
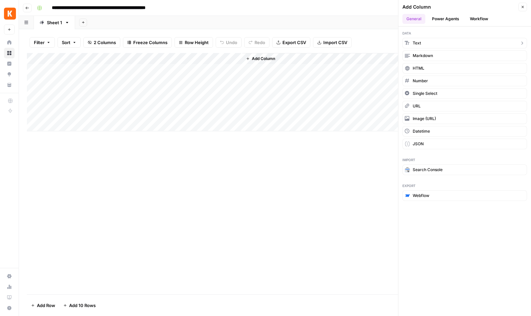
click at [416, 42] on span "Text" at bounding box center [416, 43] width 8 height 6
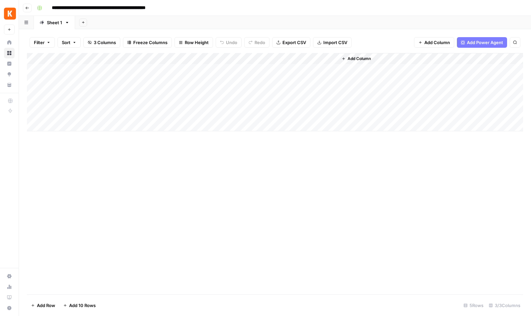
click at [366, 57] on span "Add Column" at bounding box center [358, 59] width 23 height 6
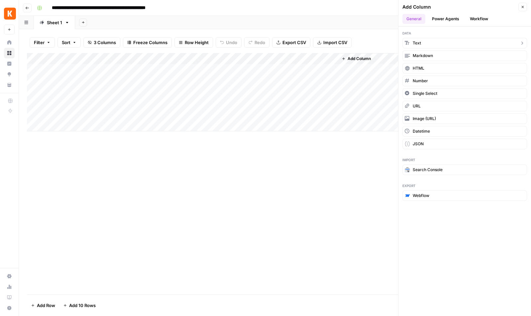
drag, startPoint x: 413, startPoint y: 42, endPoint x: 421, endPoint y: 42, distance: 7.3
click at [414, 42] on span "Text" at bounding box center [416, 43] width 8 height 6
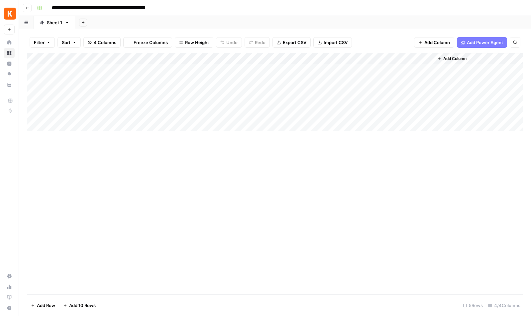
click at [362, 61] on div "Add Column" at bounding box center [275, 92] width 496 height 78
click at [359, 74] on input "New Column (1)" at bounding box center [376, 74] width 67 height 7
click at [374, 63] on div "Add Column" at bounding box center [275, 92] width 496 height 78
drag, startPoint x: 381, startPoint y: 75, endPoint x: 284, endPoint y: 71, distance: 97.0
click at [284, 71] on body "**********" at bounding box center [265, 158] width 531 height 316
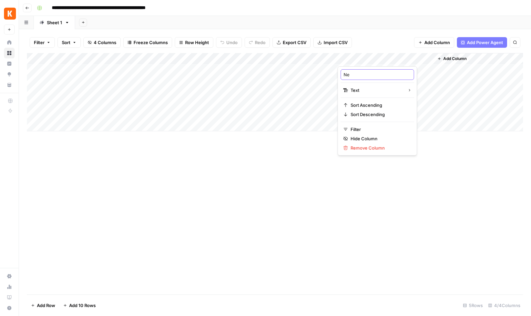
type input "N"
type input "City"
click at [352, 68] on div "Add Column" at bounding box center [275, 92] width 496 height 78
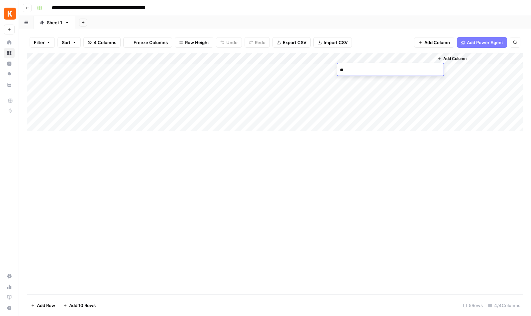
type textarea "*"
type textarea "*********"
drag, startPoint x: 397, startPoint y: 57, endPoint x: 241, endPoint y: 57, distance: 155.7
click at [241, 57] on div "Add Column" at bounding box center [275, 92] width 496 height 78
drag, startPoint x: 184, startPoint y: 58, endPoint x: 104, endPoint y: 57, distance: 80.0
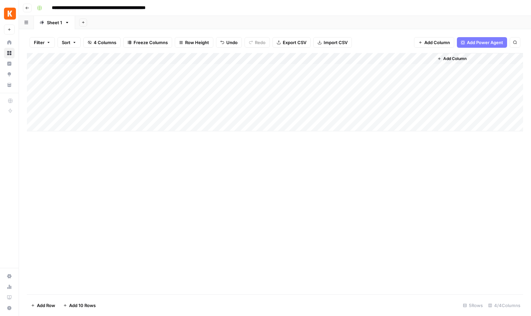
click at [104, 57] on div "Add Column" at bounding box center [275, 92] width 496 height 78
click at [172, 65] on div "Add Column" at bounding box center [275, 92] width 496 height 78
click at [172, 66] on div "Add Column" at bounding box center [275, 92] width 496 height 78
click at [179, 96] on button "millenial travelers" at bounding box center [176, 95] width 41 height 8
click at [171, 81] on div "Add Column" at bounding box center [275, 92] width 496 height 78
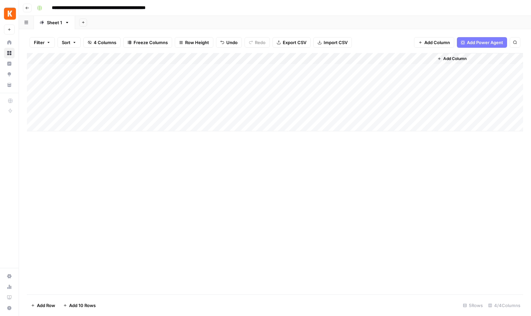
click at [194, 78] on div "Add Column" at bounding box center [275, 92] width 496 height 78
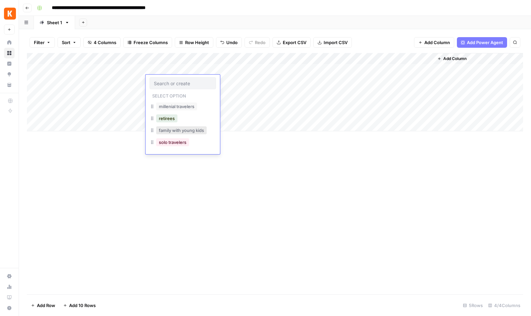
click at [195, 133] on button "family with young kids" at bounding box center [181, 131] width 50 height 8
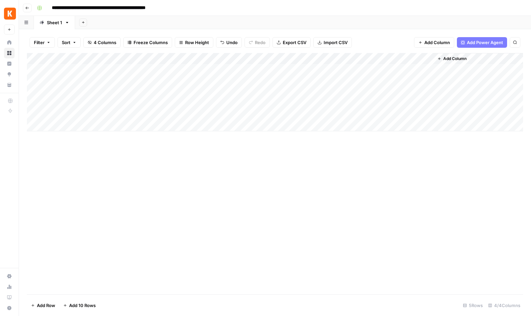
click at [85, 86] on div "Add Column" at bounding box center [275, 92] width 496 height 78
click at [72, 78] on div "Add Column" at bounding box center [275, 92] width 496 height 78
type textarea "*********"
click at [271, 69] on div "Add Column" at bounding box center [275, 92] width 496 height 78
click at [378, 69] on div "Add Column" at bounding box center [275, 92] width 496 height 78
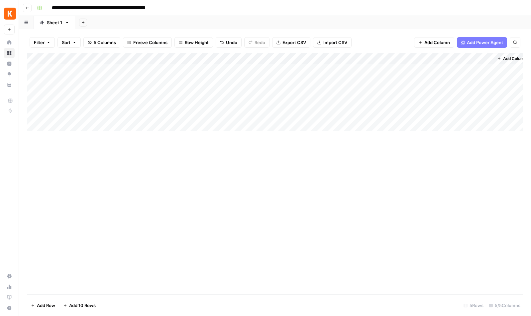
click at [377, 69] on div "Add Column" at bounding box center [275, 92] width 496 height 78
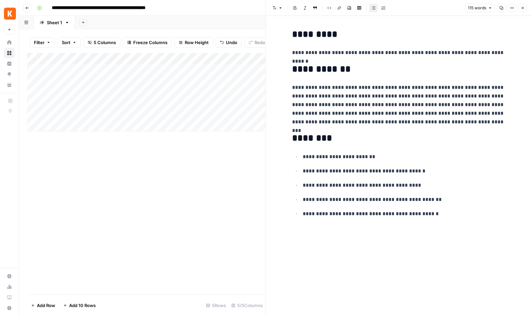
click at [249, 86] on div "Add Column" at bounding box center [146, 92] width 238 height 78
click at [249, 175] on div "Add Column" at bounding box center [146, 174] width 238 height 242
click at [237, 141] on div "Add Column" at bounding box center [146, 174] width 238 height 242
click at [467, 8] on icon "button" at bounding box center [522, 8] width 4 height 4
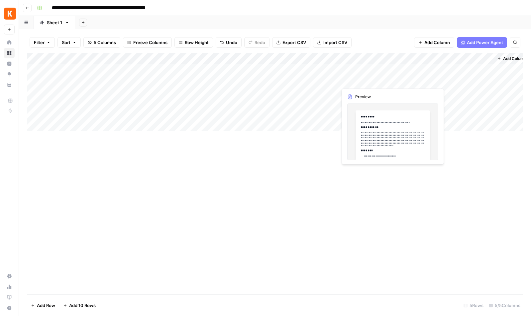
click at [367, 80] on div "Add Column" at bounding box center [275, 92] width 496 height 78
click at [377, 84] on div "Add Column" at bounding box center [275, 92] width 496 height 78
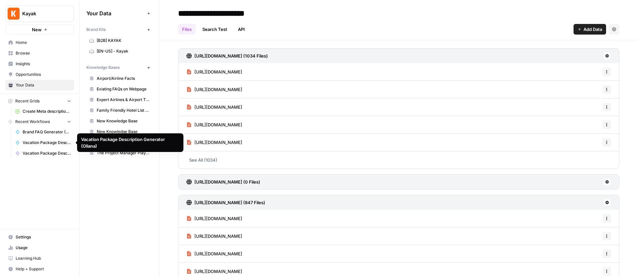
click at [54, 142] on span "Vacation Package Description Generator (Oliana)" at bounding box center [47, 142] width 48 height 6
